Goal: Register for event/course

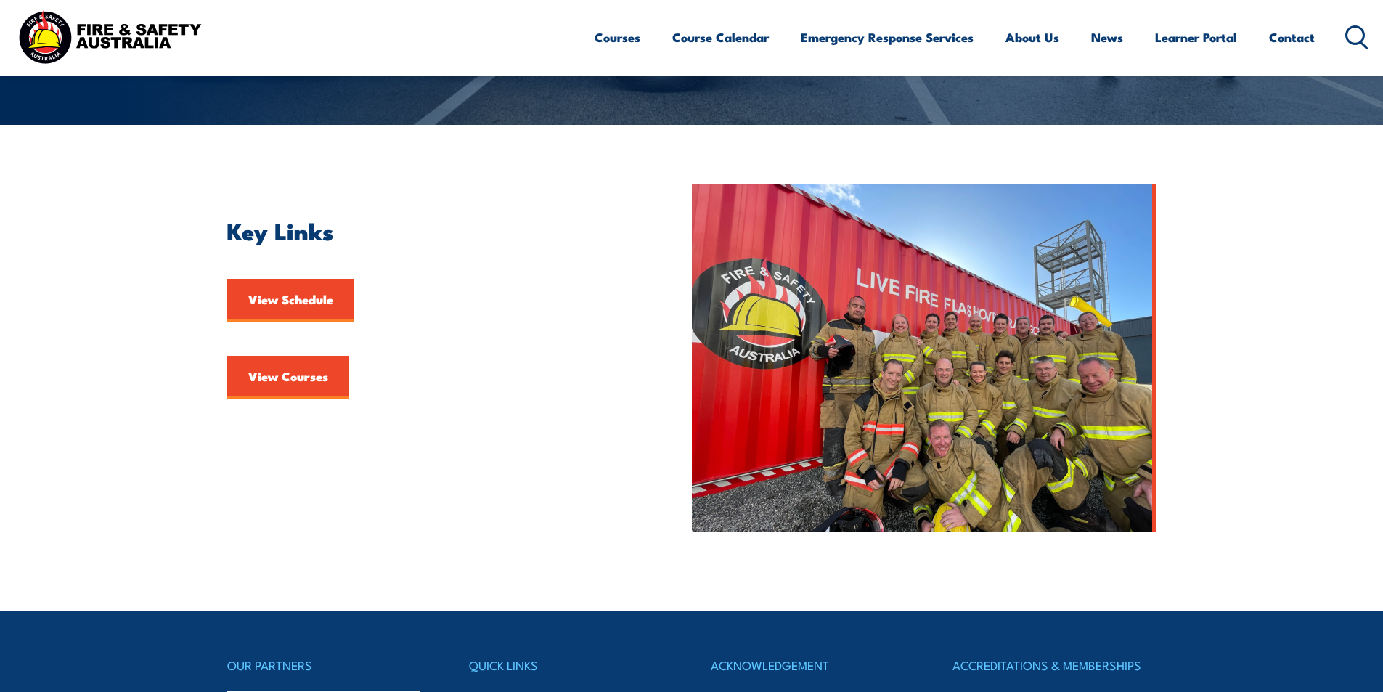
scroll to position [73, 0]
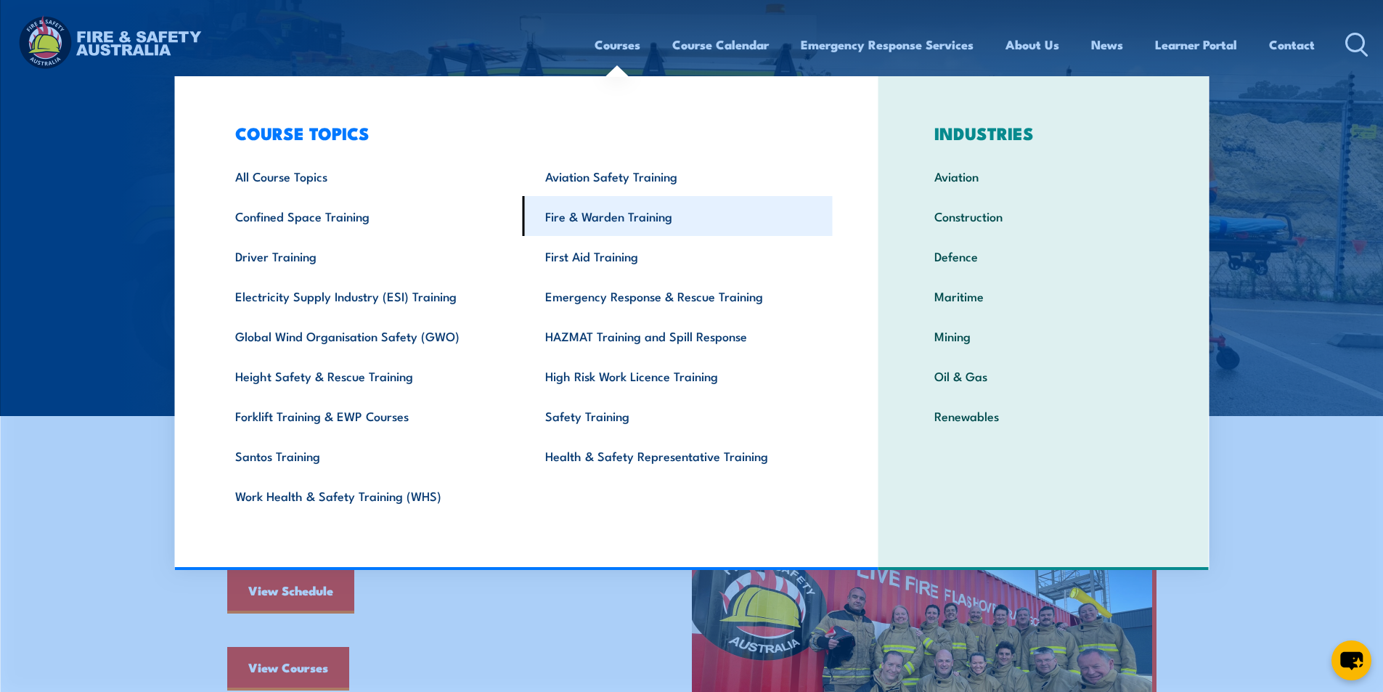
click at [642, 219] on link "Fire & Warden Training" at bounding box center [678, 216] width 310 height 40
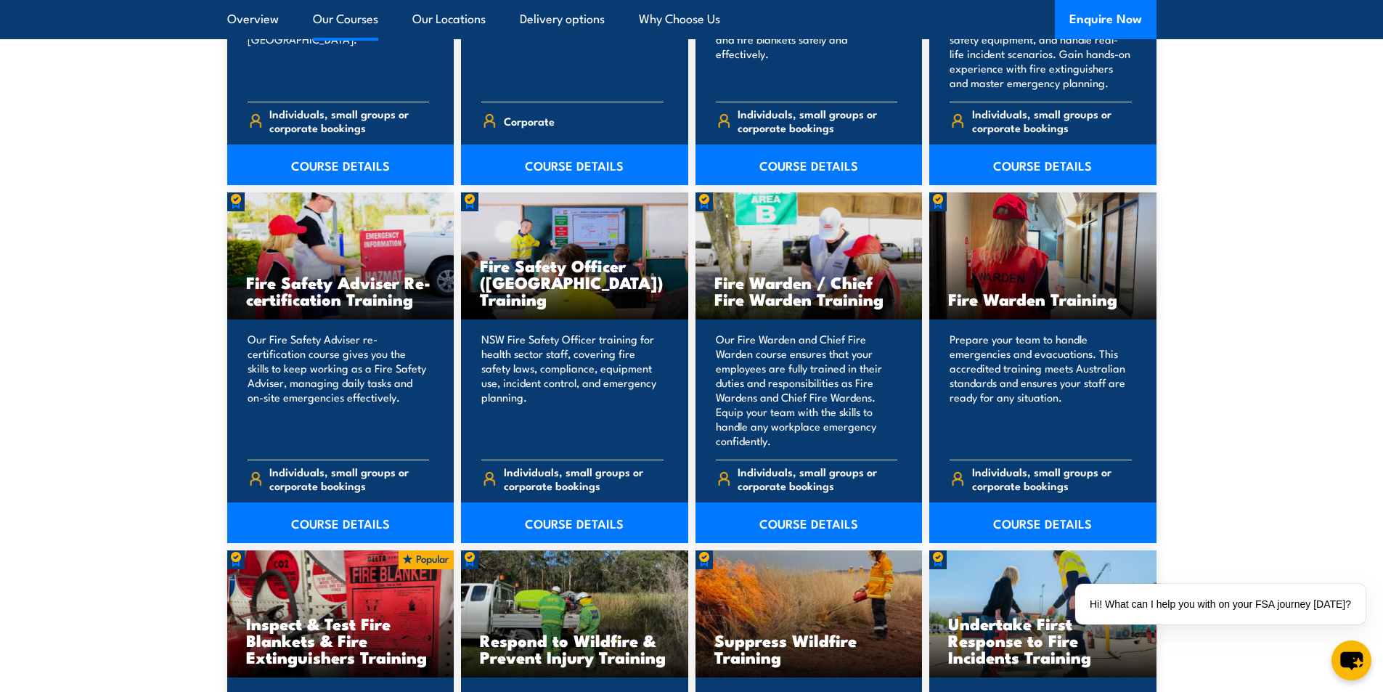
scroll to position [1815, 0]
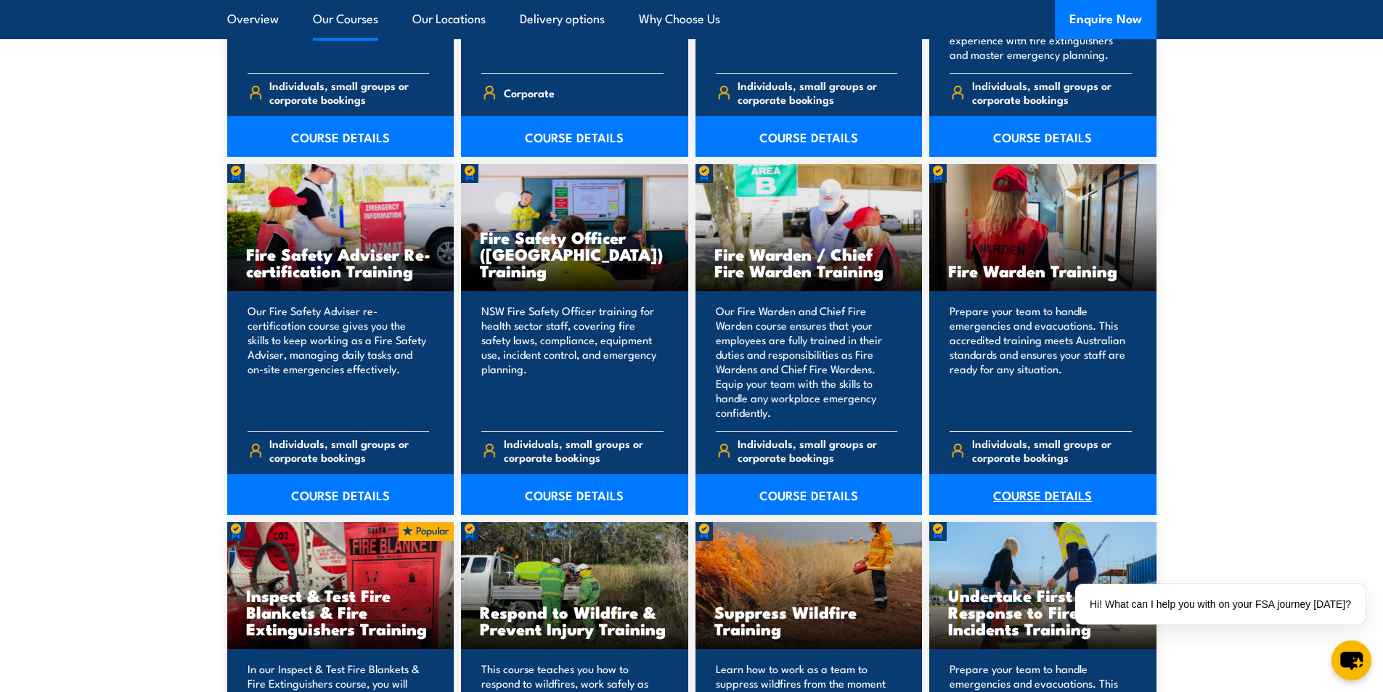
click at [1031, 492] on link "COURSE DETAILS" at bounding box center [1042, 494] width 227 height 41
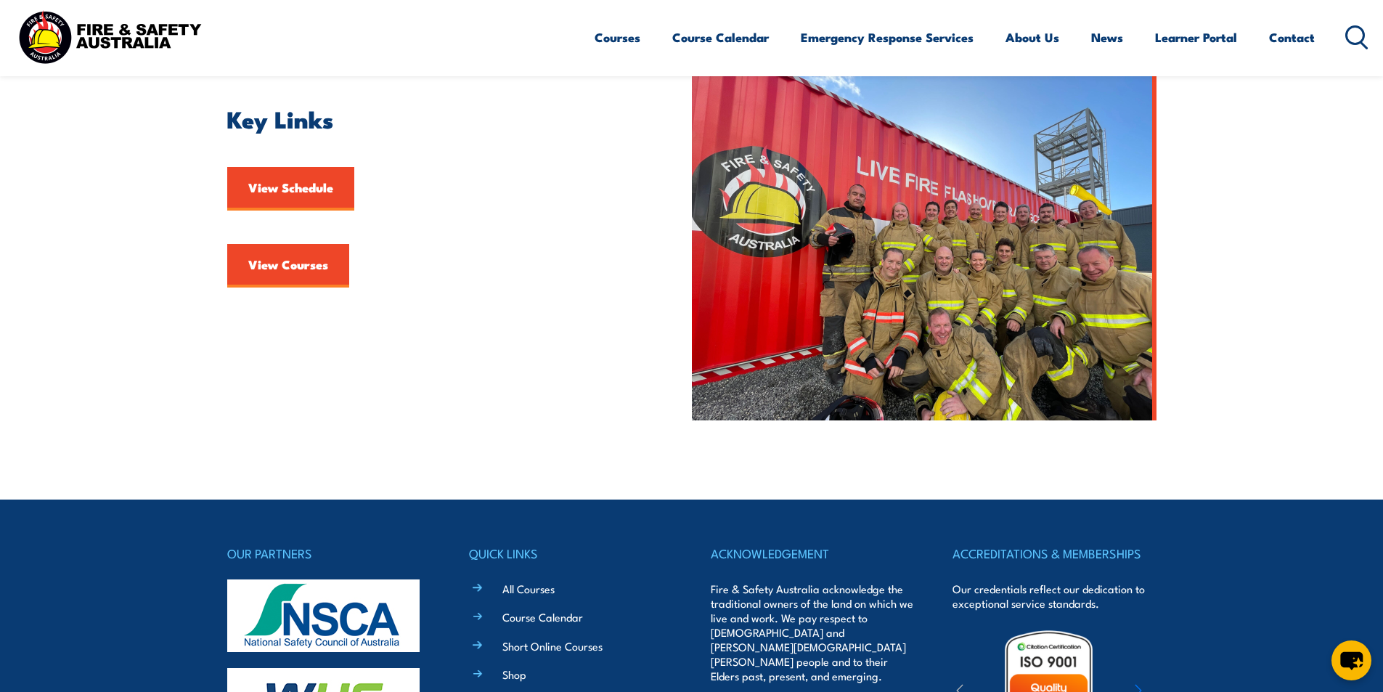
scroll to position [436, 0]
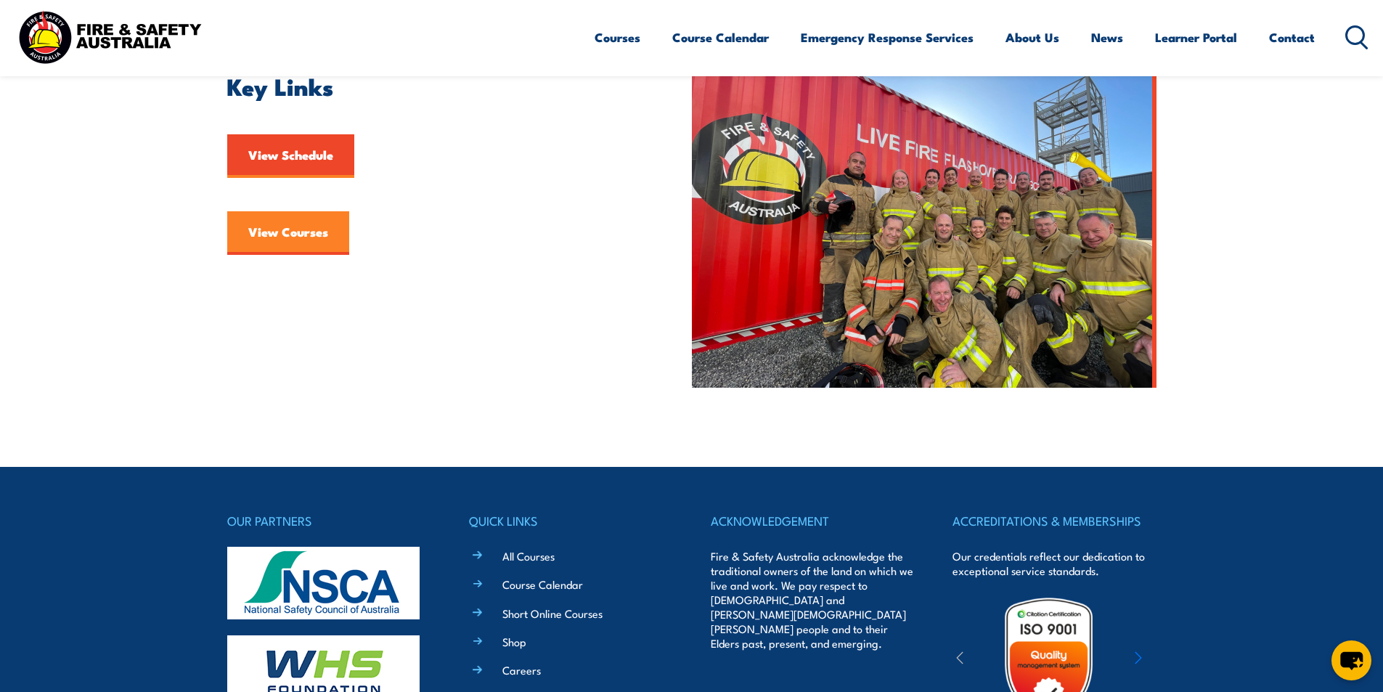
click at [268, 228] on link "View Courses" at bounding box center [288, 233] width 122 height 44
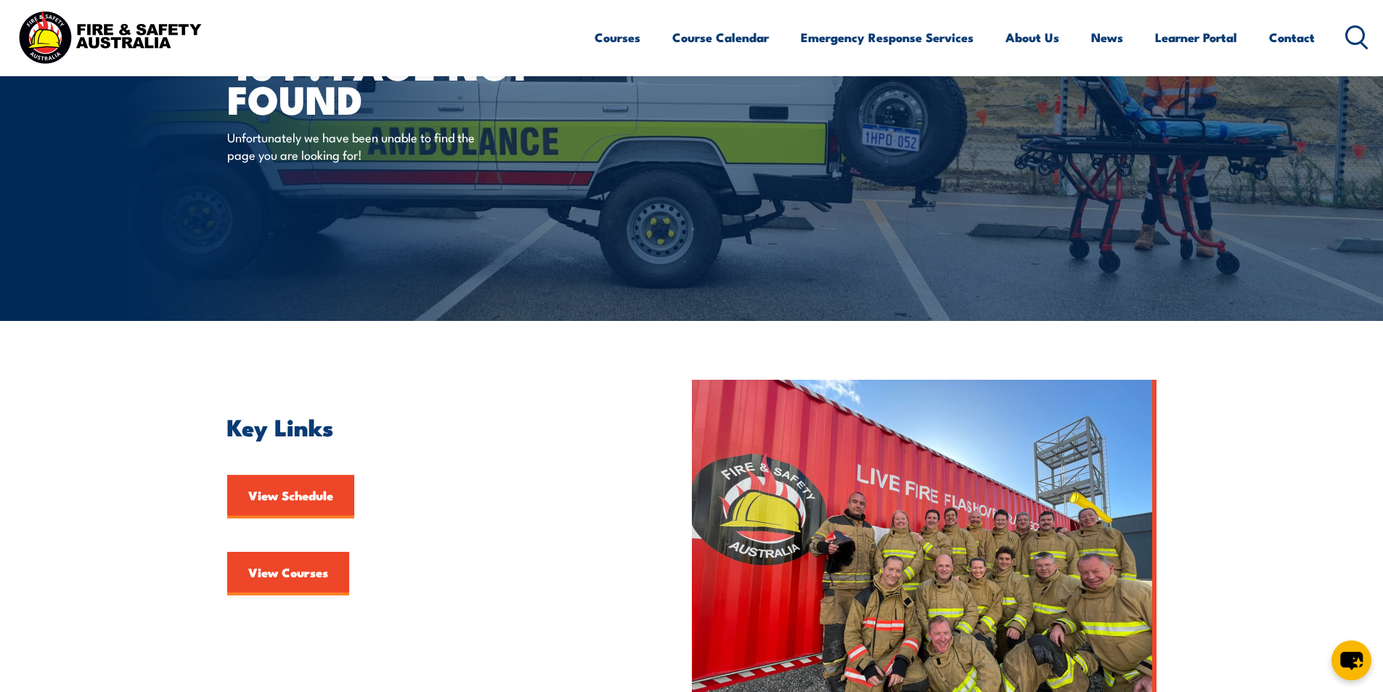
scroll to position [290, 0]
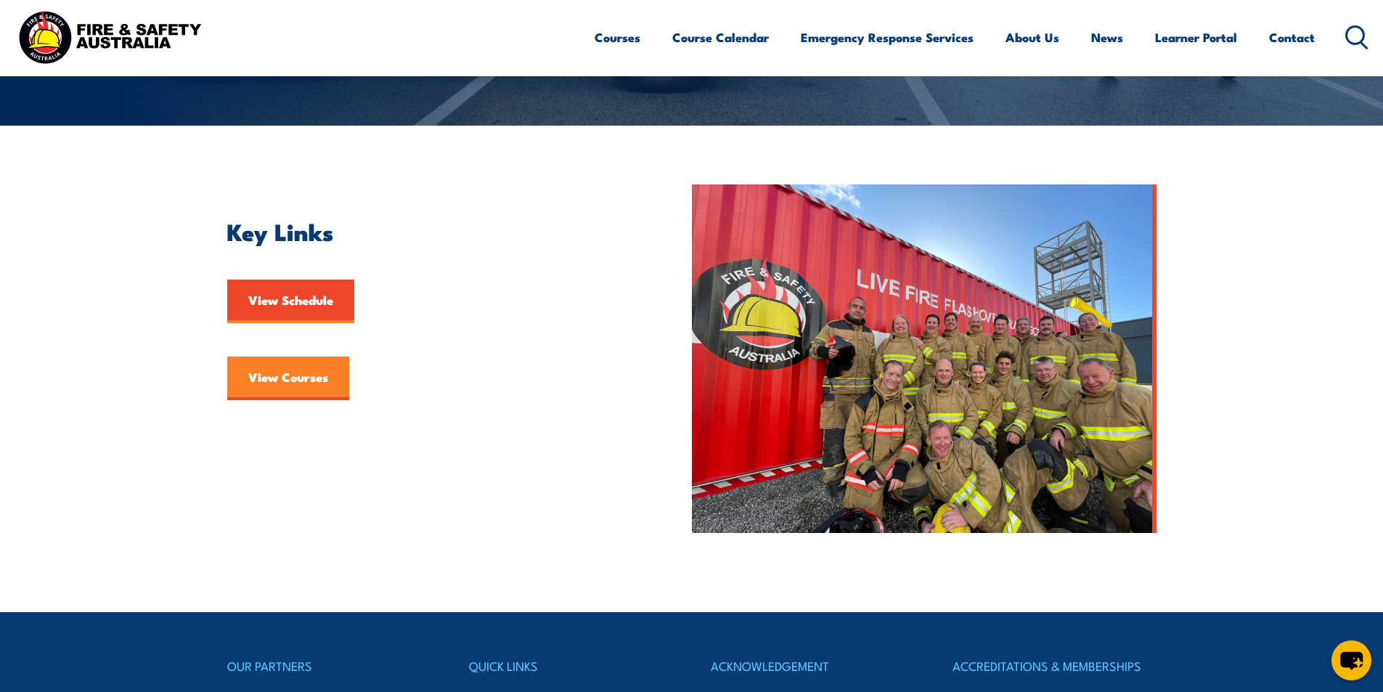
click at [322, 376] on link "View Courses" at bounding box center [288, 378] width 122 height 44
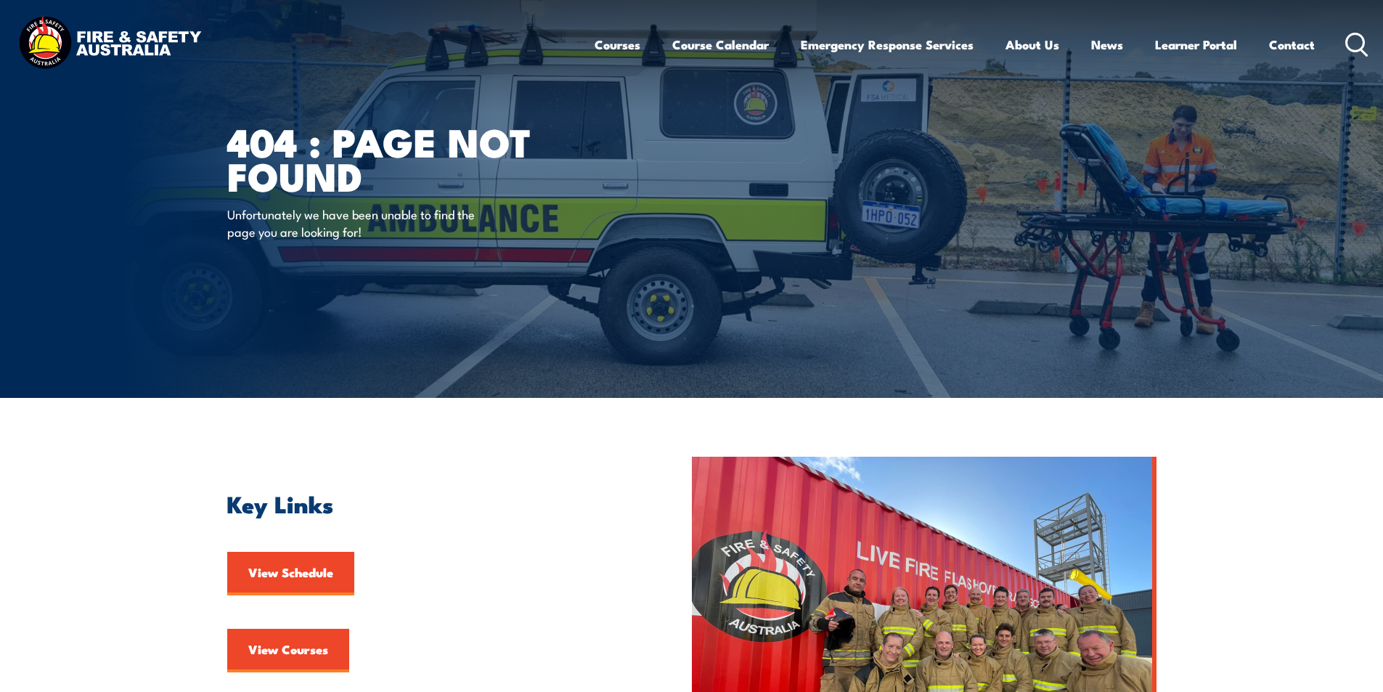
scroll to position [145, 0]
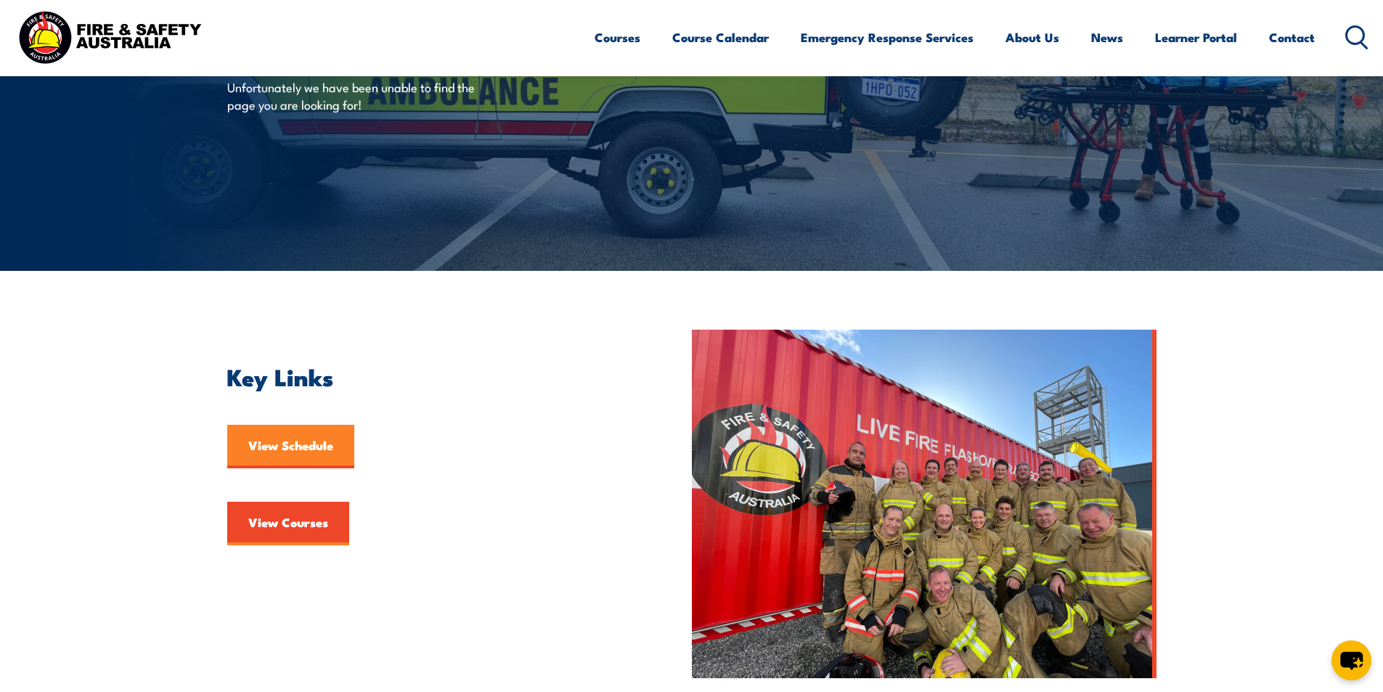
click at [317, 441] on link "View Schedule" at bounding box center [290, 447] width 127 height 44
click at [299, 444] on link "View Schedule" at bounding box center [290, 447] width 127 height 44
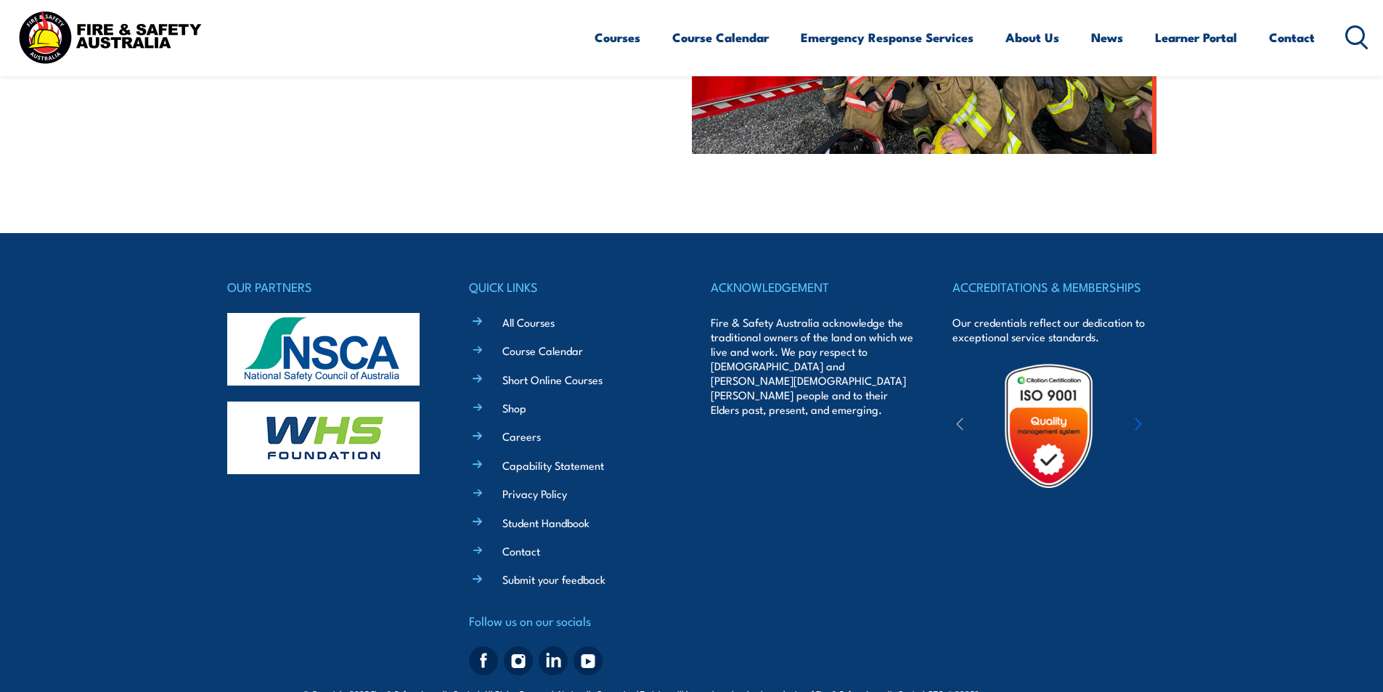
scroll to position [702, 0]
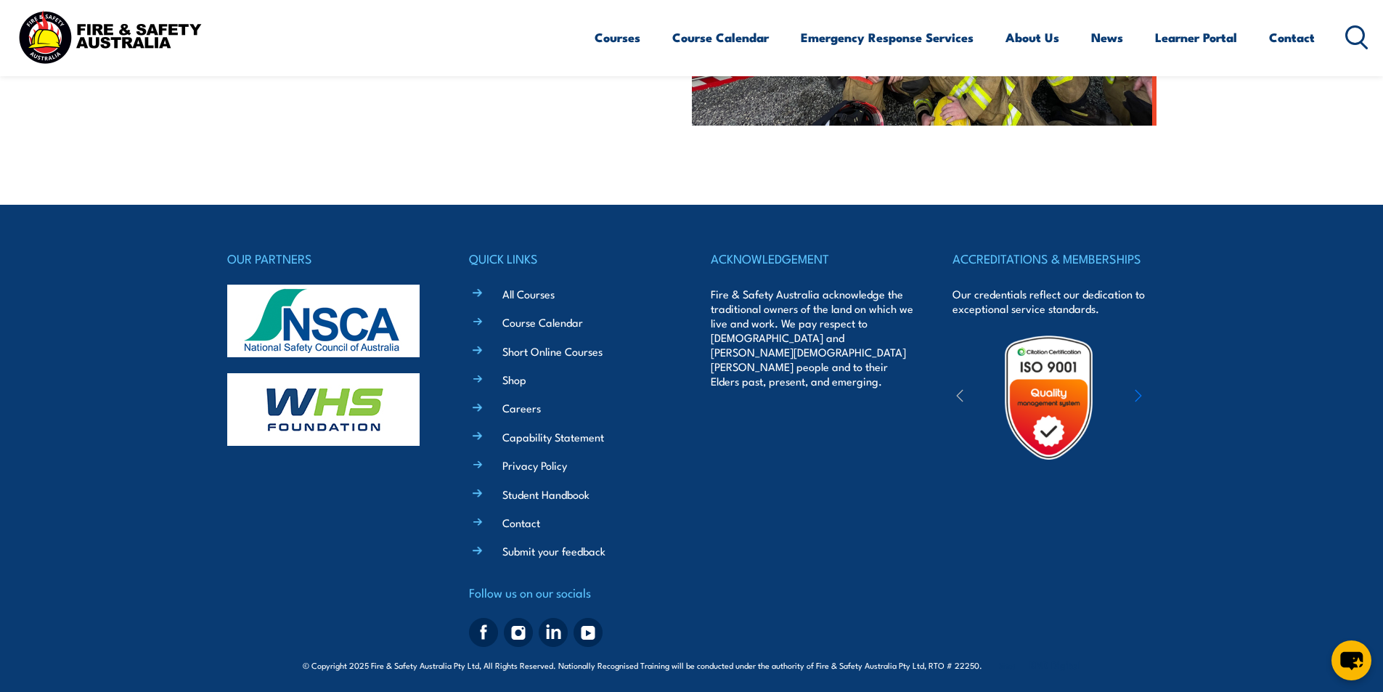
scroll to position [702, 0]
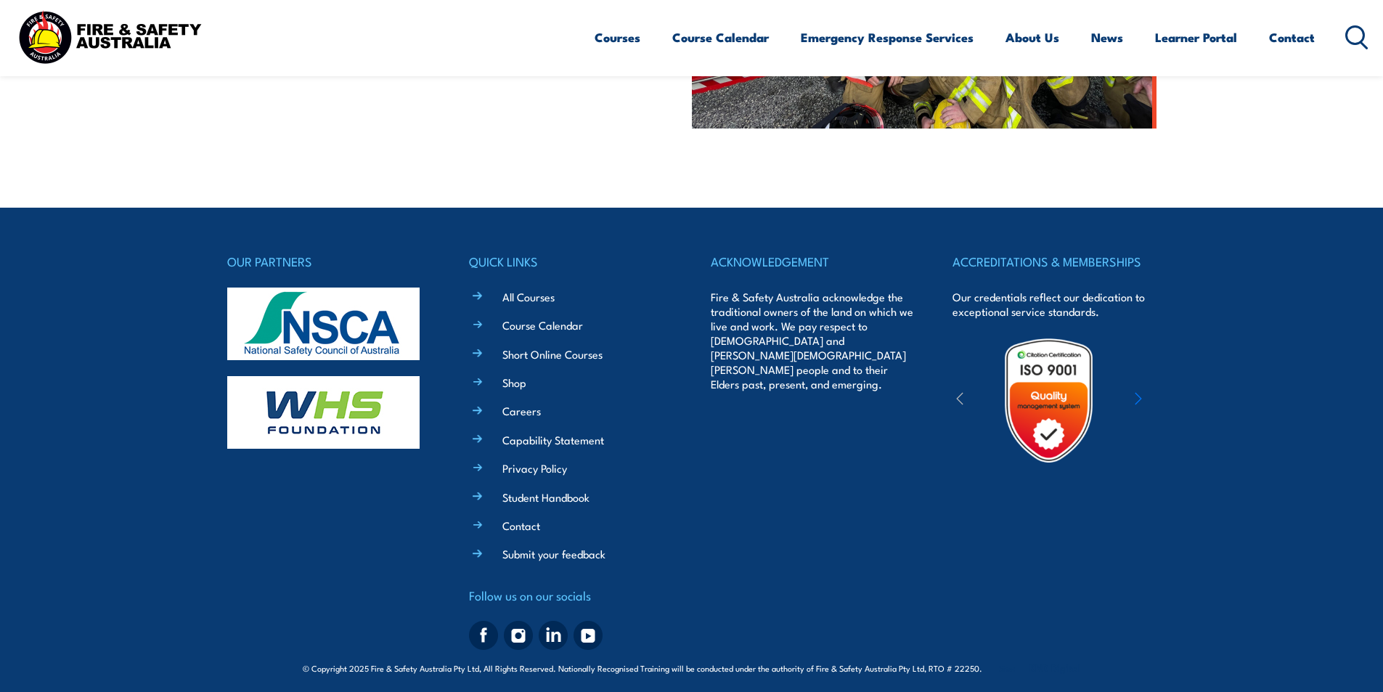
scroll to position [702, 0]
